Goal: Task Accomplishment & Management: Manage account settings

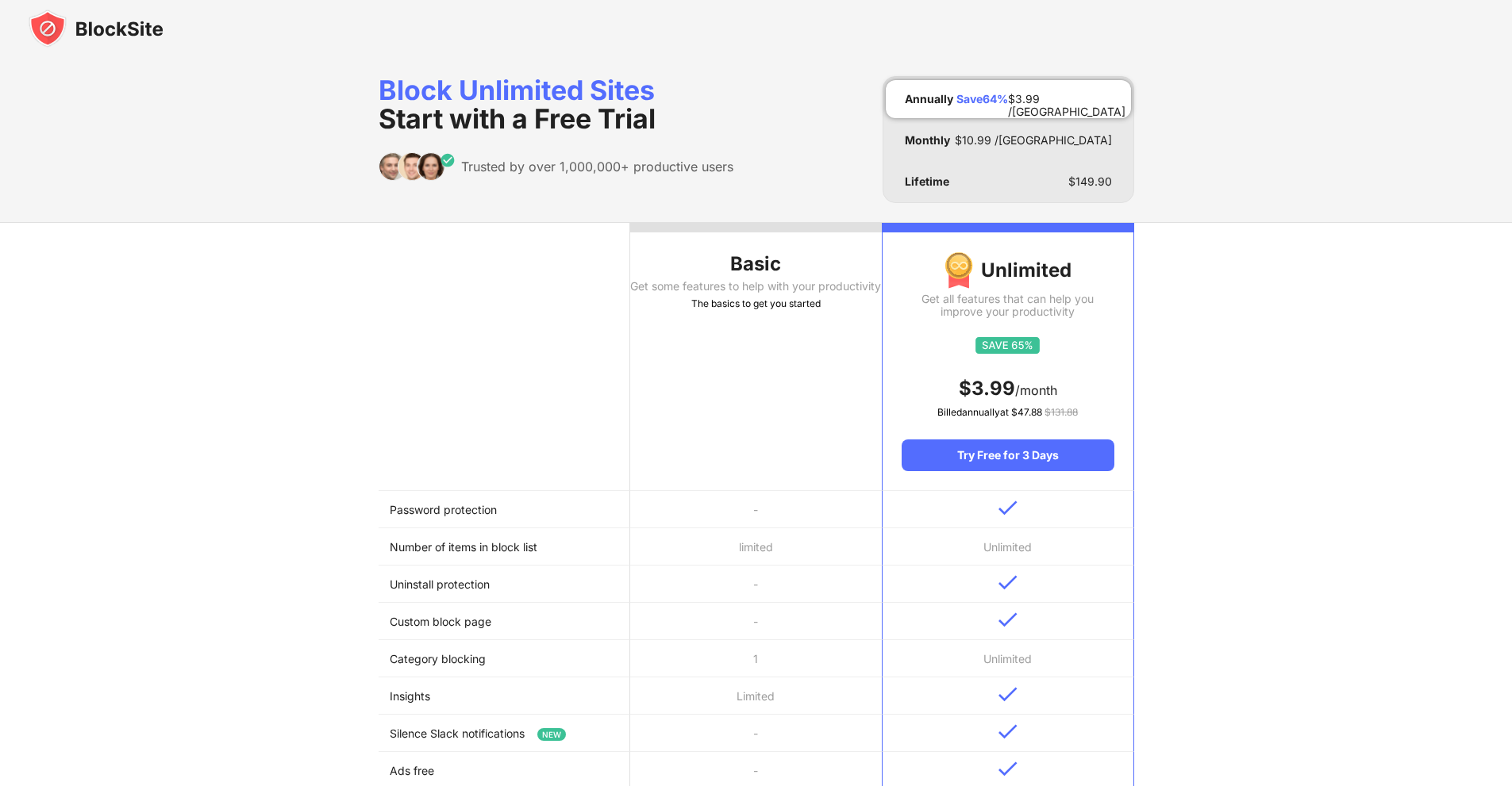
click at [73, 27] on img at bounding box center [96, 29] width 135 height 38
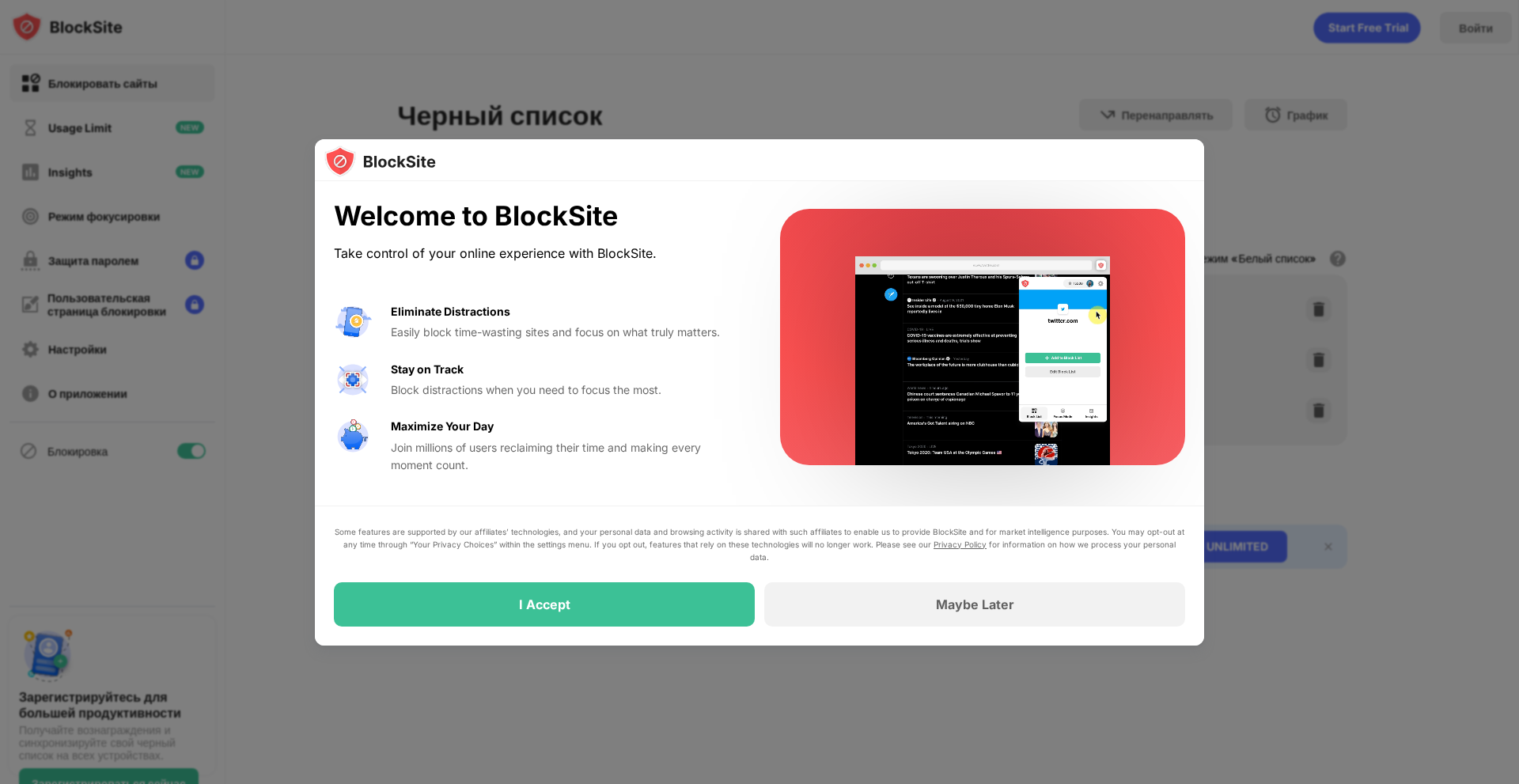
click at [1055, 55] on div at bounding box center [760, 392] width 1519 height 784
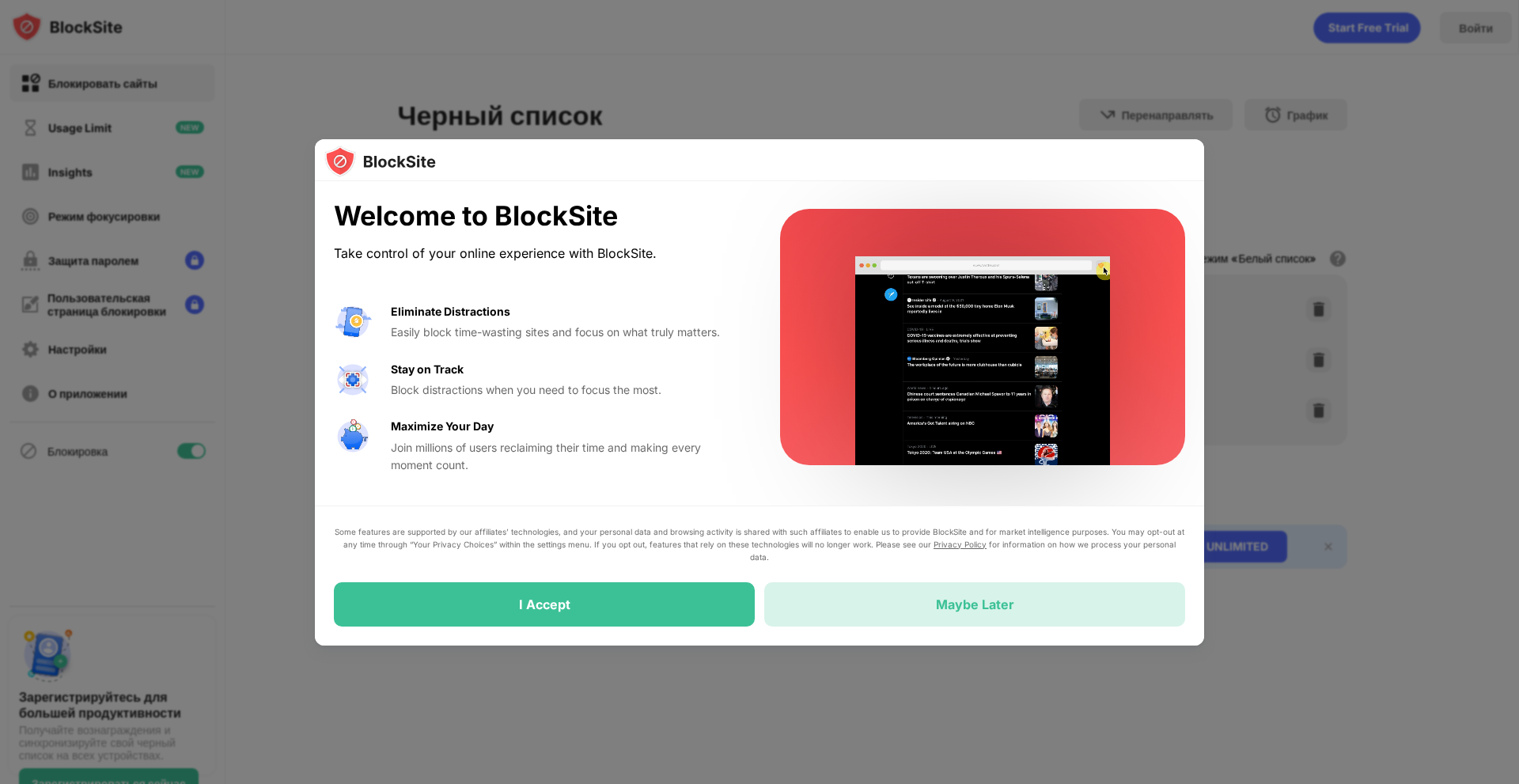
click at [968, 612] on div "Maybe Later" at bounding box center [974, 604] width 421 height 44
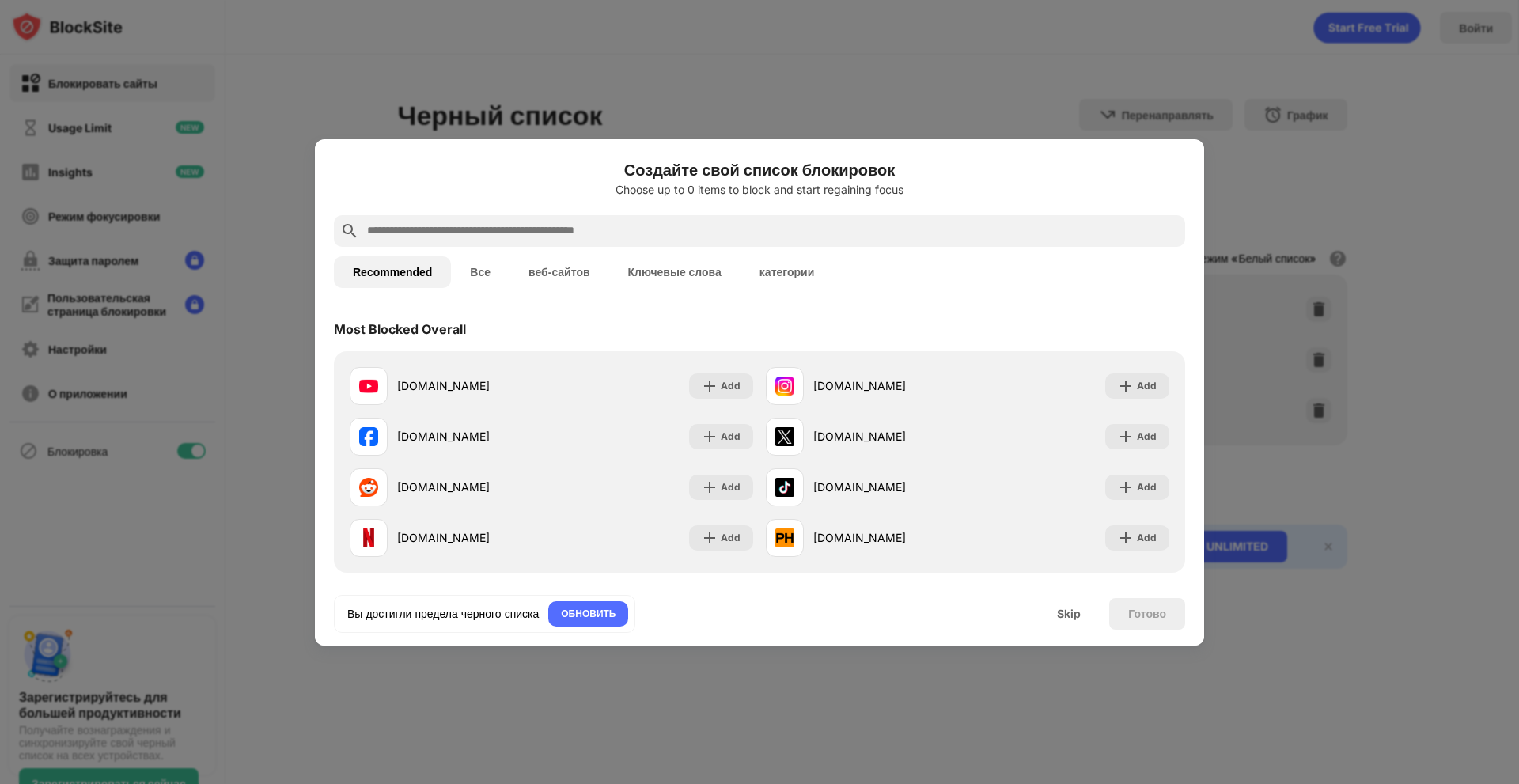
click at [844, 94] on div at bounding box center [760, 392] width 1519 height 784
click at [1047, 604] on div "Skip" at bounding box center [1069, 613] width 62 height 32
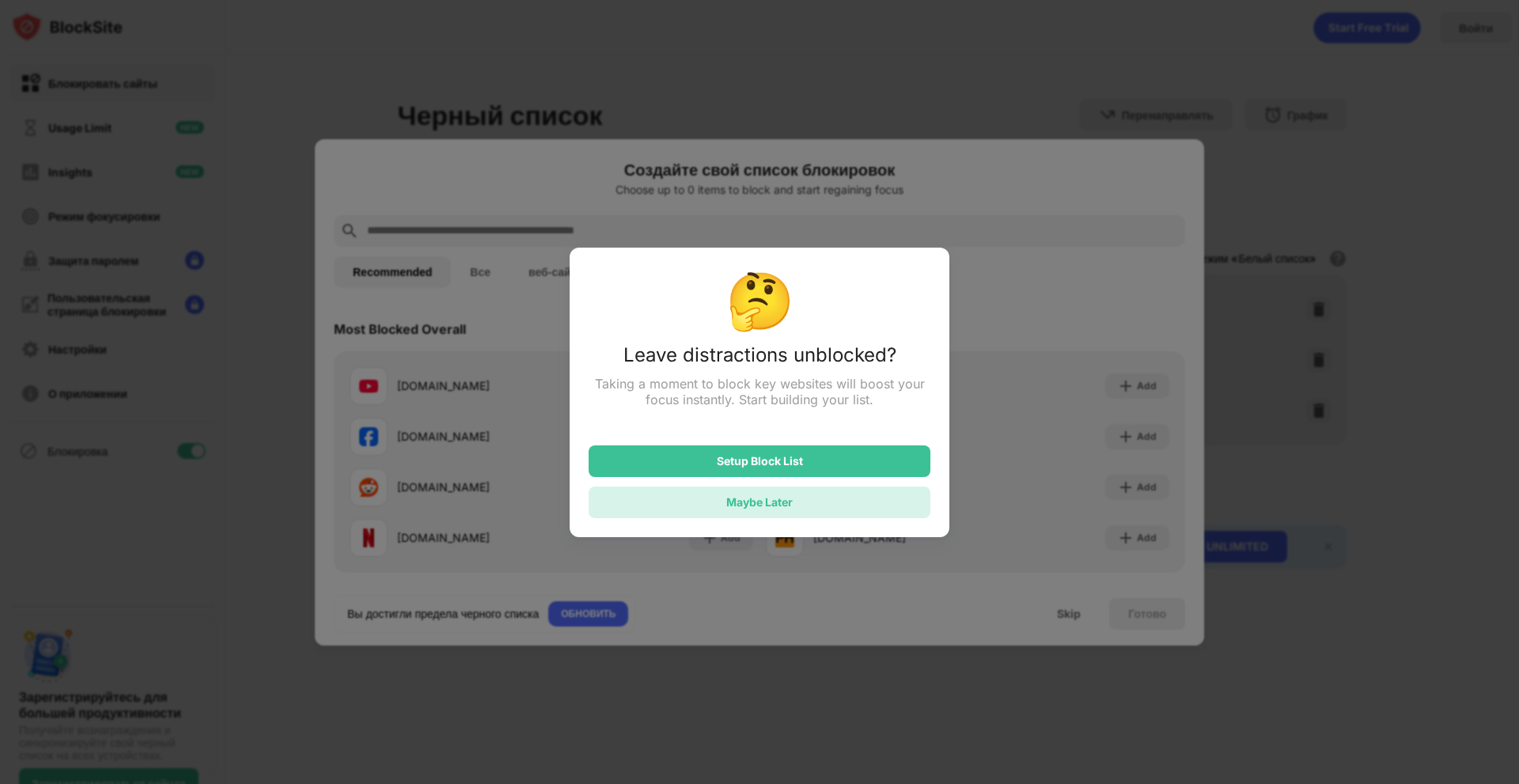
click at [797, 512] on div "Maybe Later" at bounding box center [760, 502] width 342 height 32
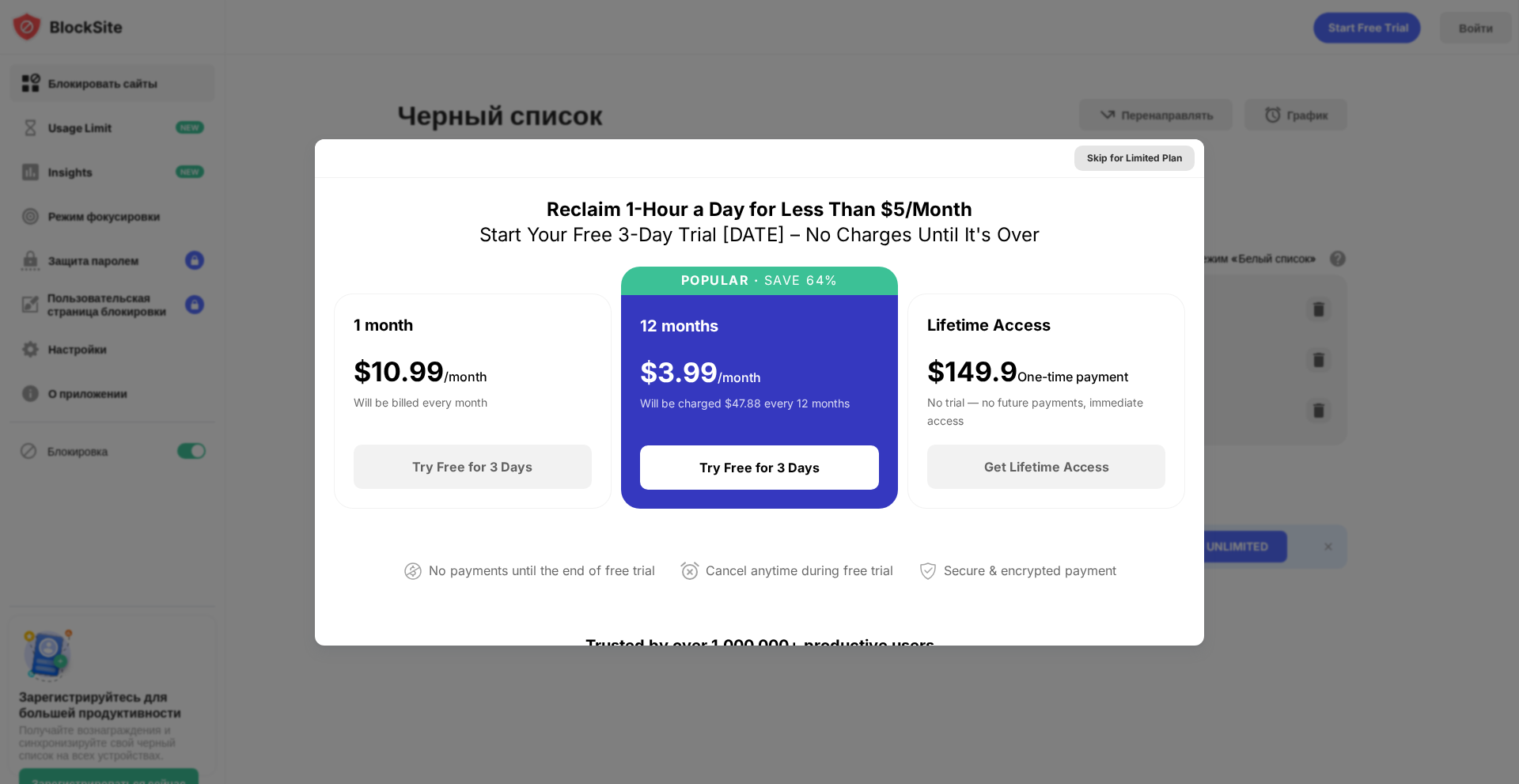
click at [1095, 142] on div "Skip for Limited Plan" at bounding box center [760, 158] width 889 height 38
click at [1093, 150] on div "Skip for Limited Plan" at bounding box center [1134, 158] width 95 height 16
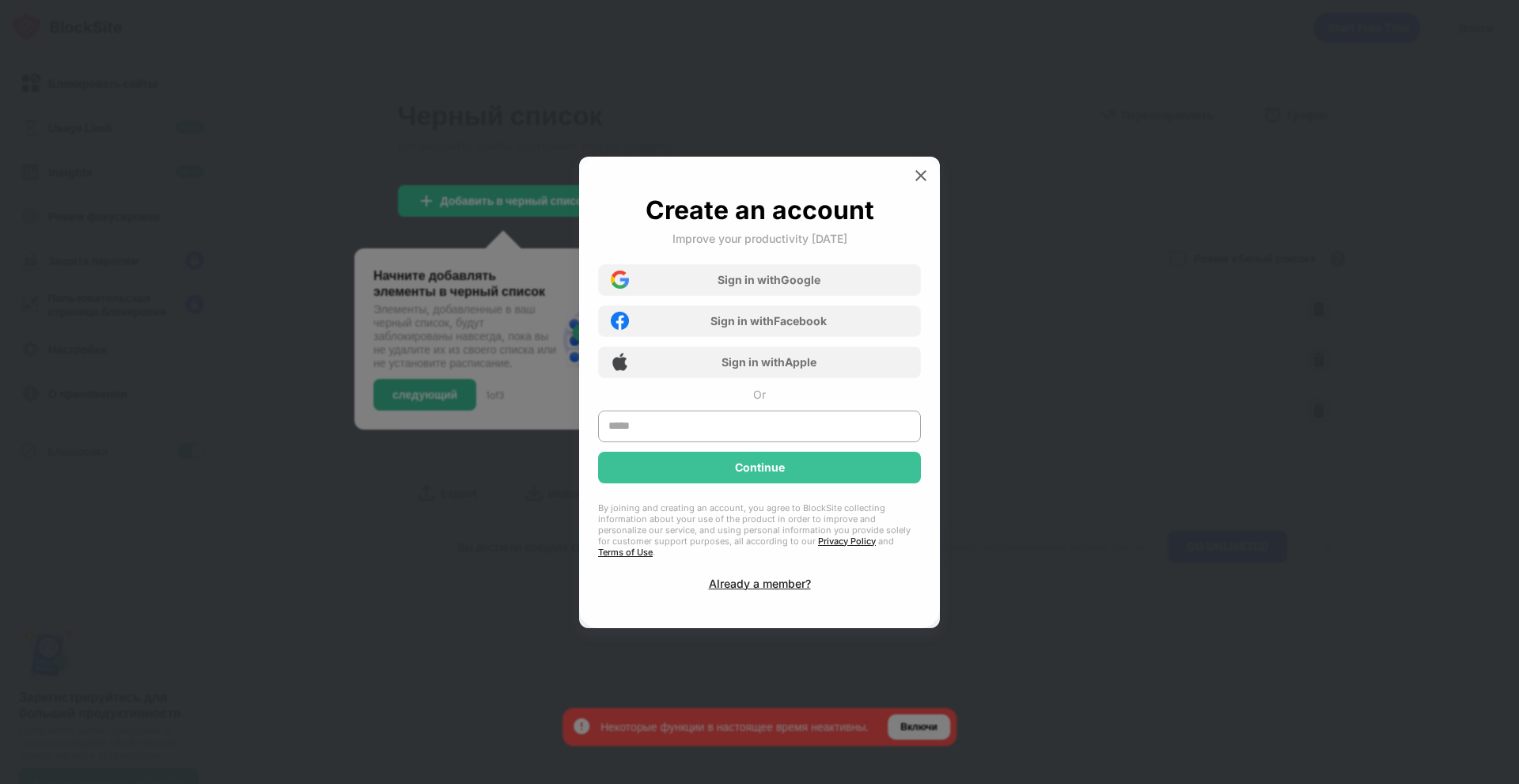
click at [919, 184] on img at bounding box center [920, 175] width 16 height 16
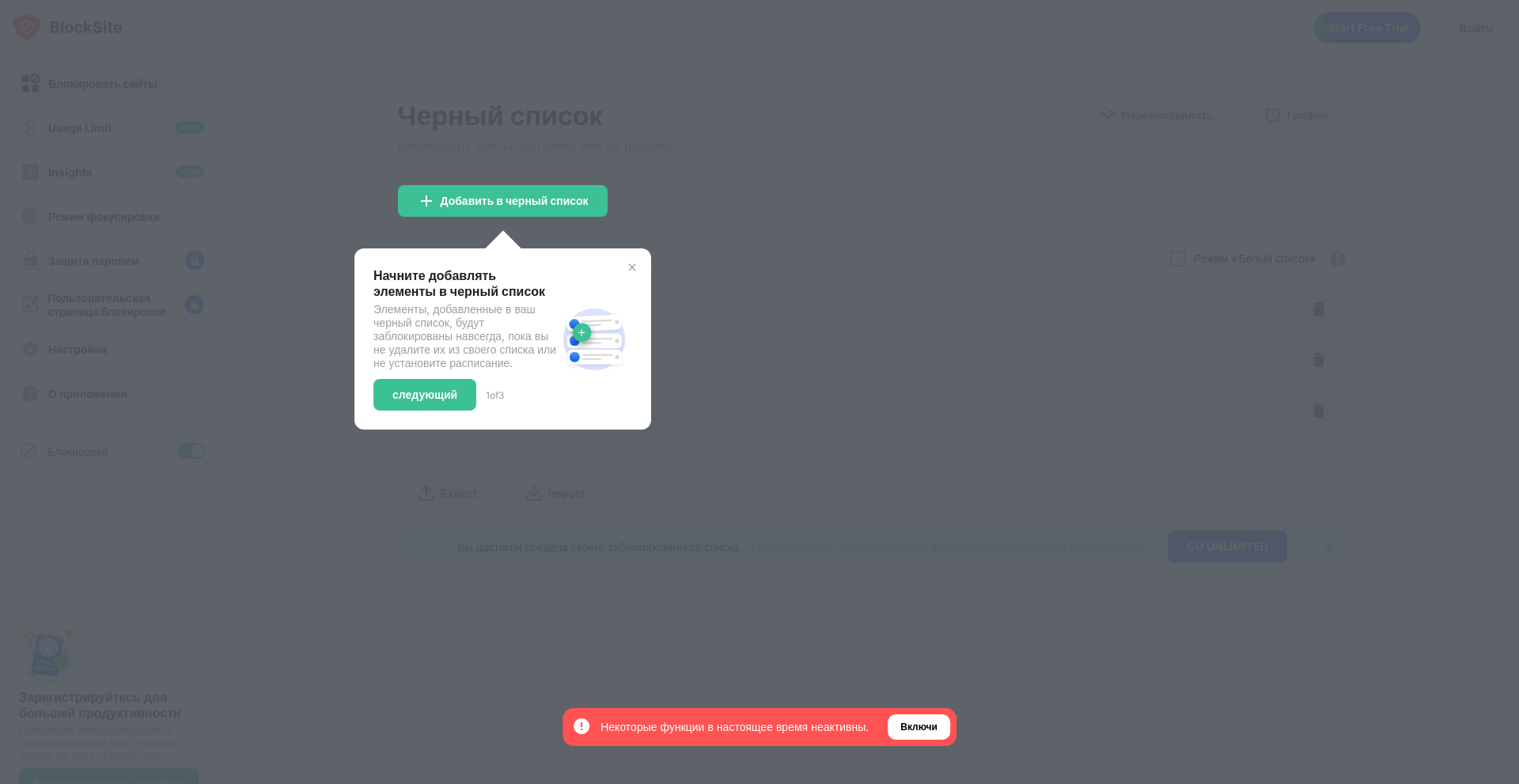
click at [783, 203] on div at bounding box center [760, 392] width 1519 height 784
click at [630, 269] on img at bounding box center [632, 268] width 13 height 13
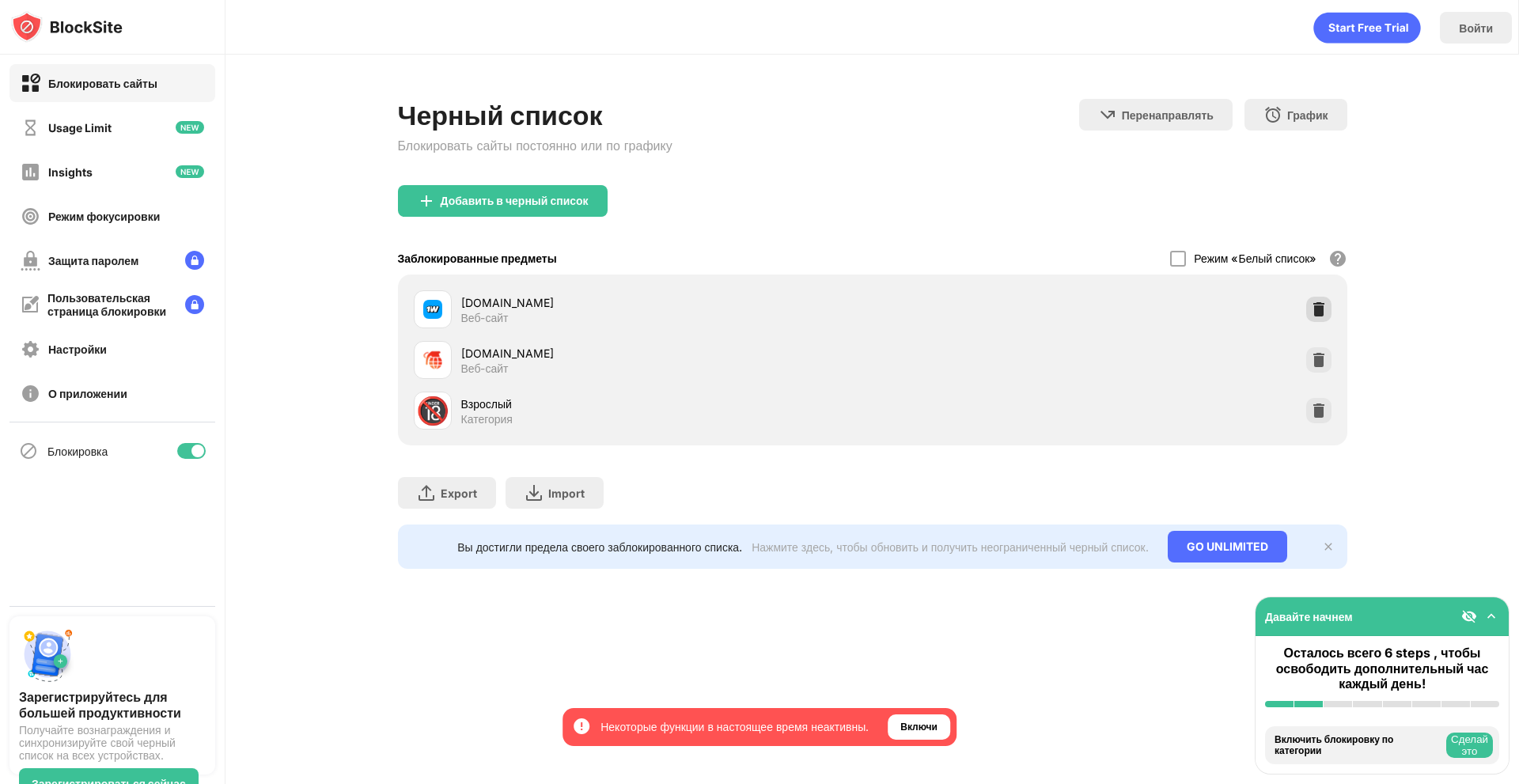
click at [1312, 307] on img at bounding box center [1318, 309] width 16 height 16
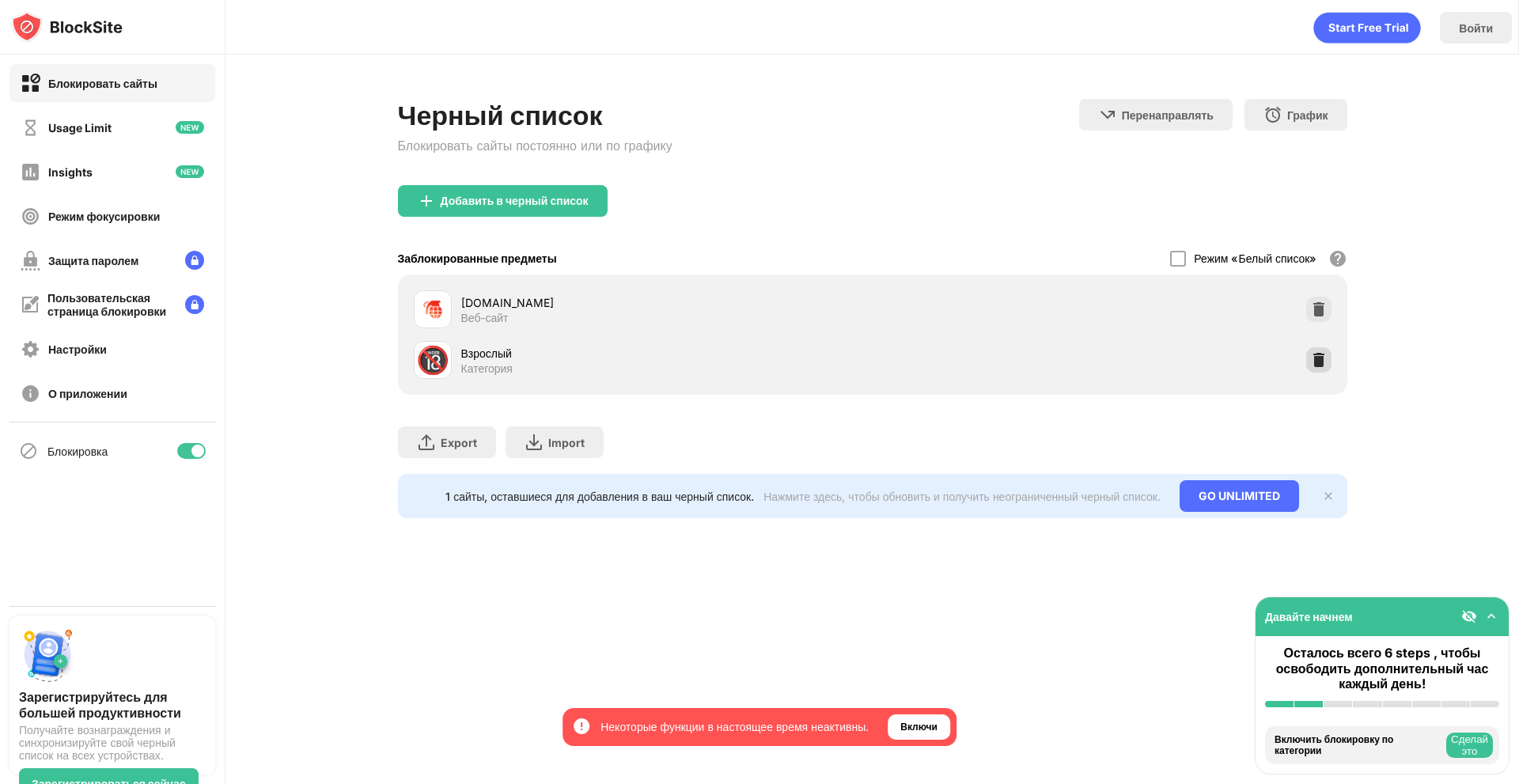
click at [1311, 359] on img at bounding box center [1318, 359] width 16 height 16
